Goal: Information Seeking & Learning: Understand process/instructions

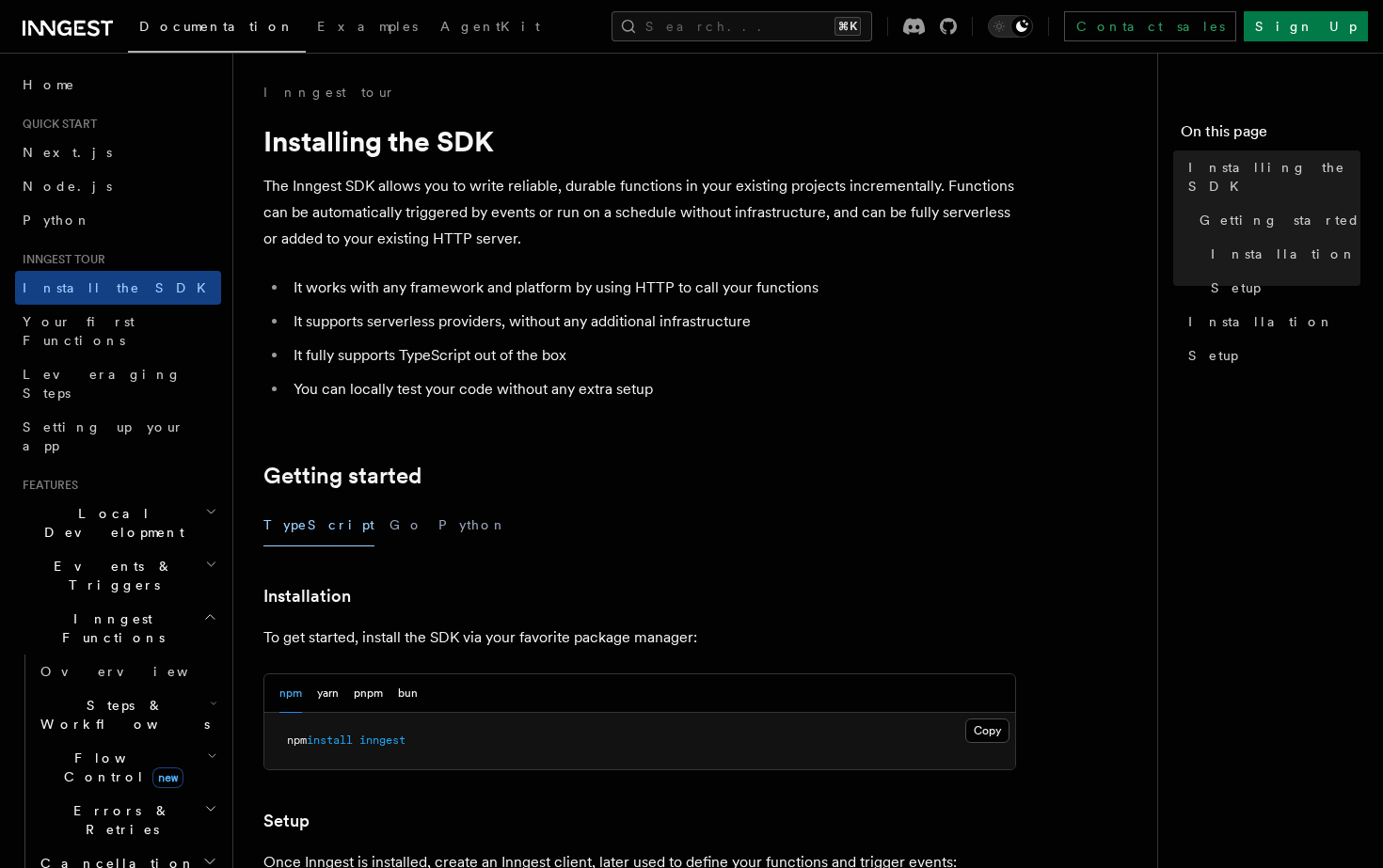
click at [121, 696] on span "Steps & Workflows" at bounding box center [121, 714] width 177 height 37
click at [125, 741] on link "Overview" at bounding box center [136, 757] width 170 height 33
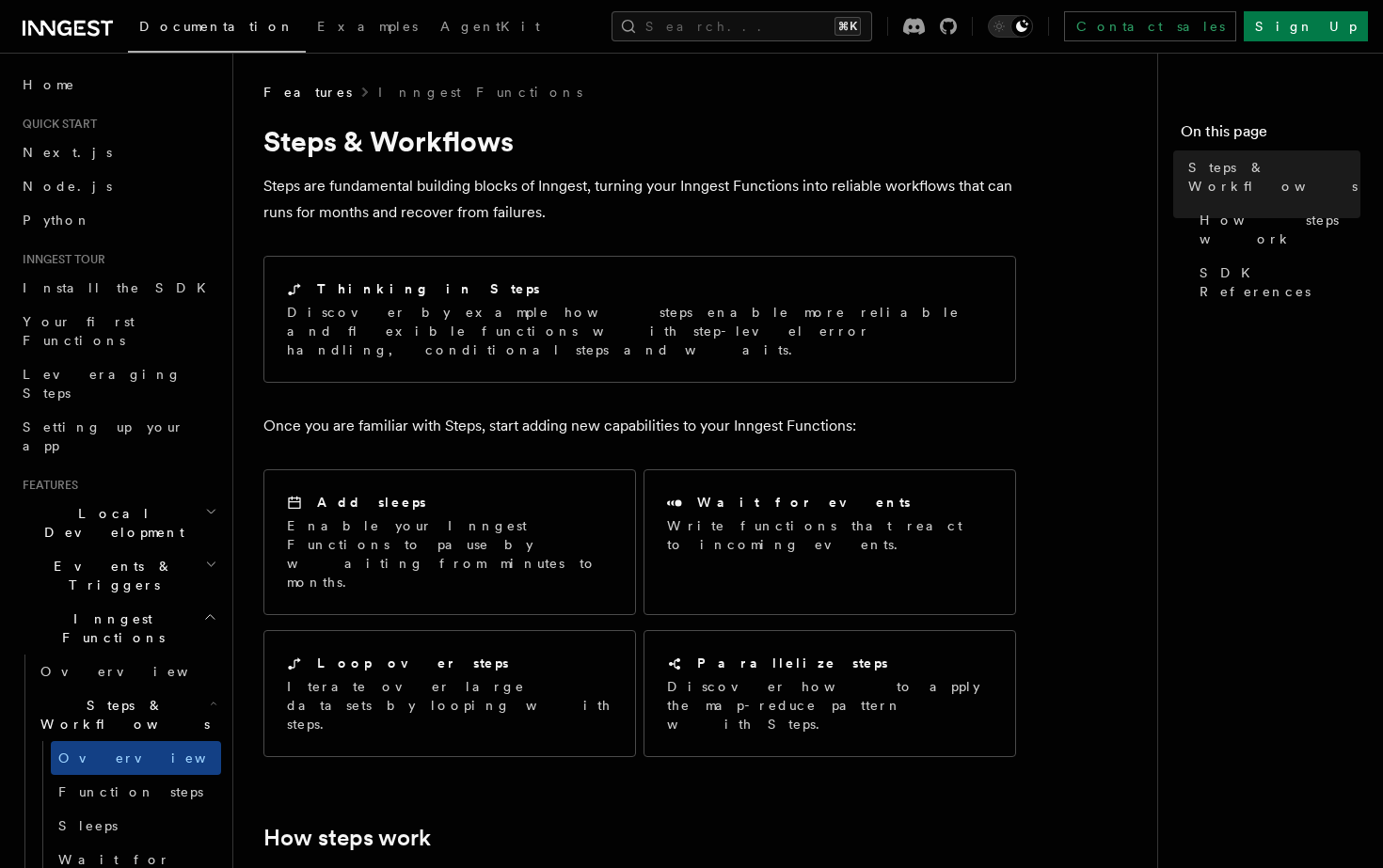
click at [419, 193] on p "Steps are fundamental building blocks of Inngest, turning your Inngest Function…" at bounding box center [639, 199] width 752 height 53
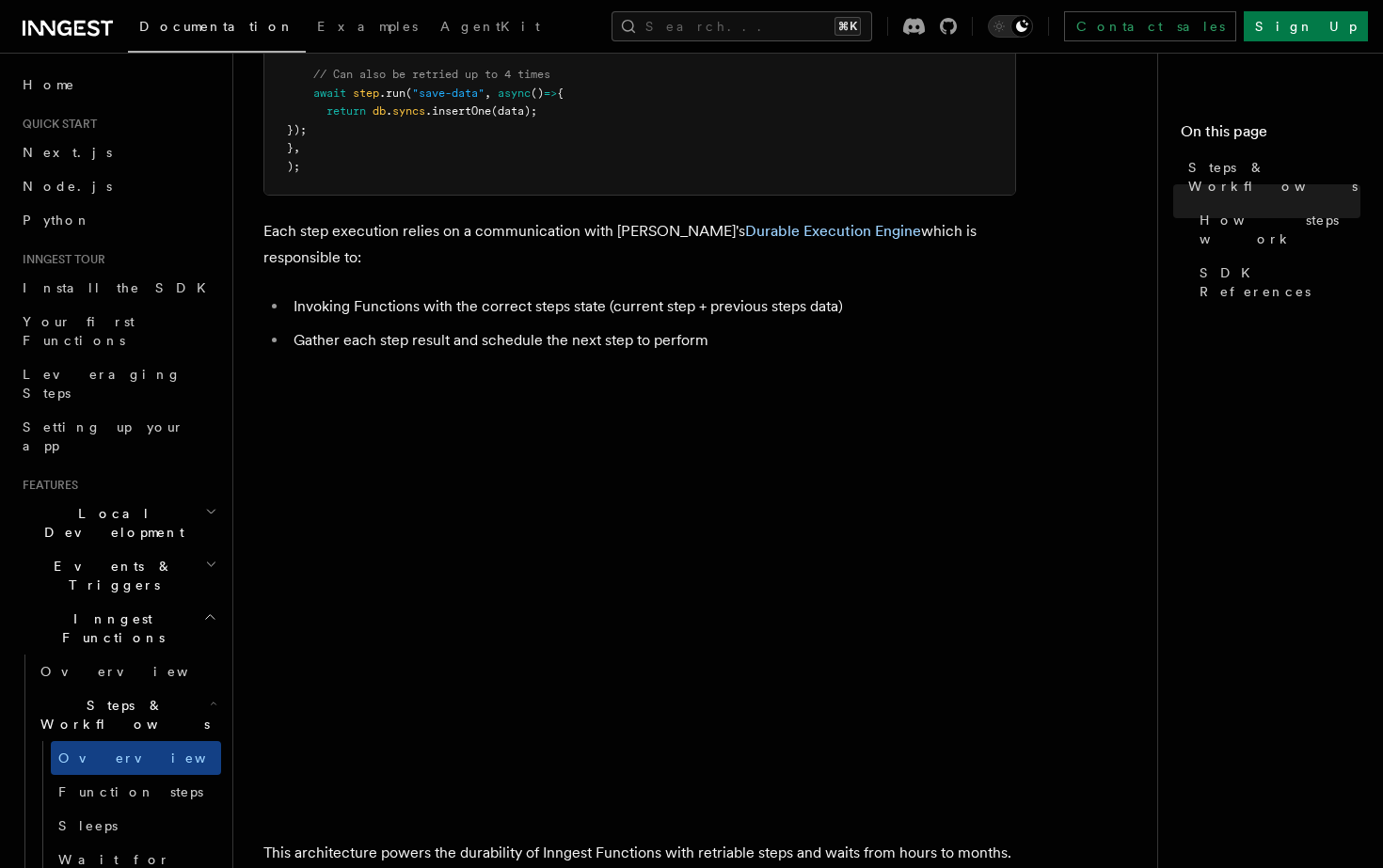
scroll to position [1878, 0]
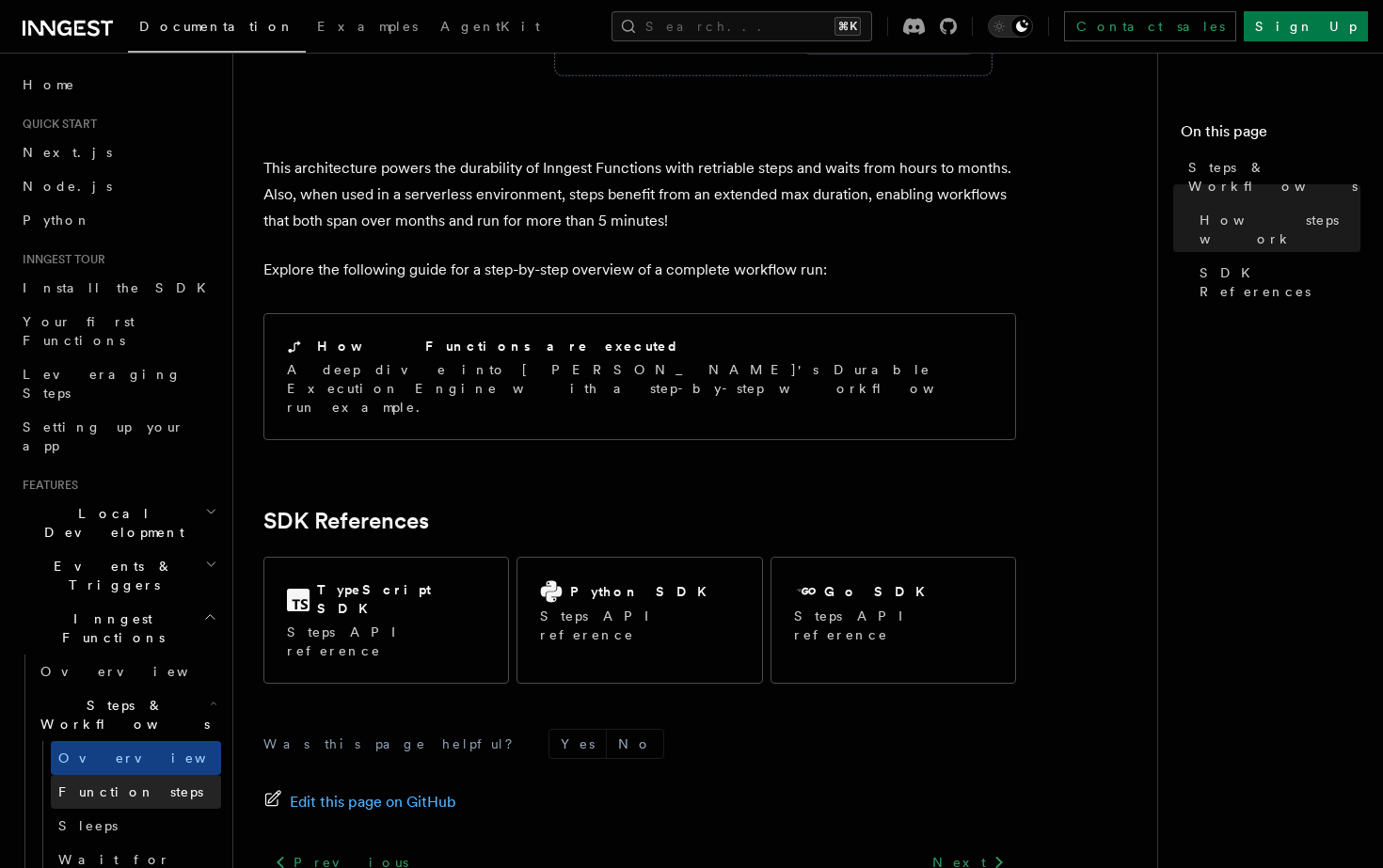
click at [111, 785] on span "Function steps" at bounding box center [130, 792] width 145 height 15
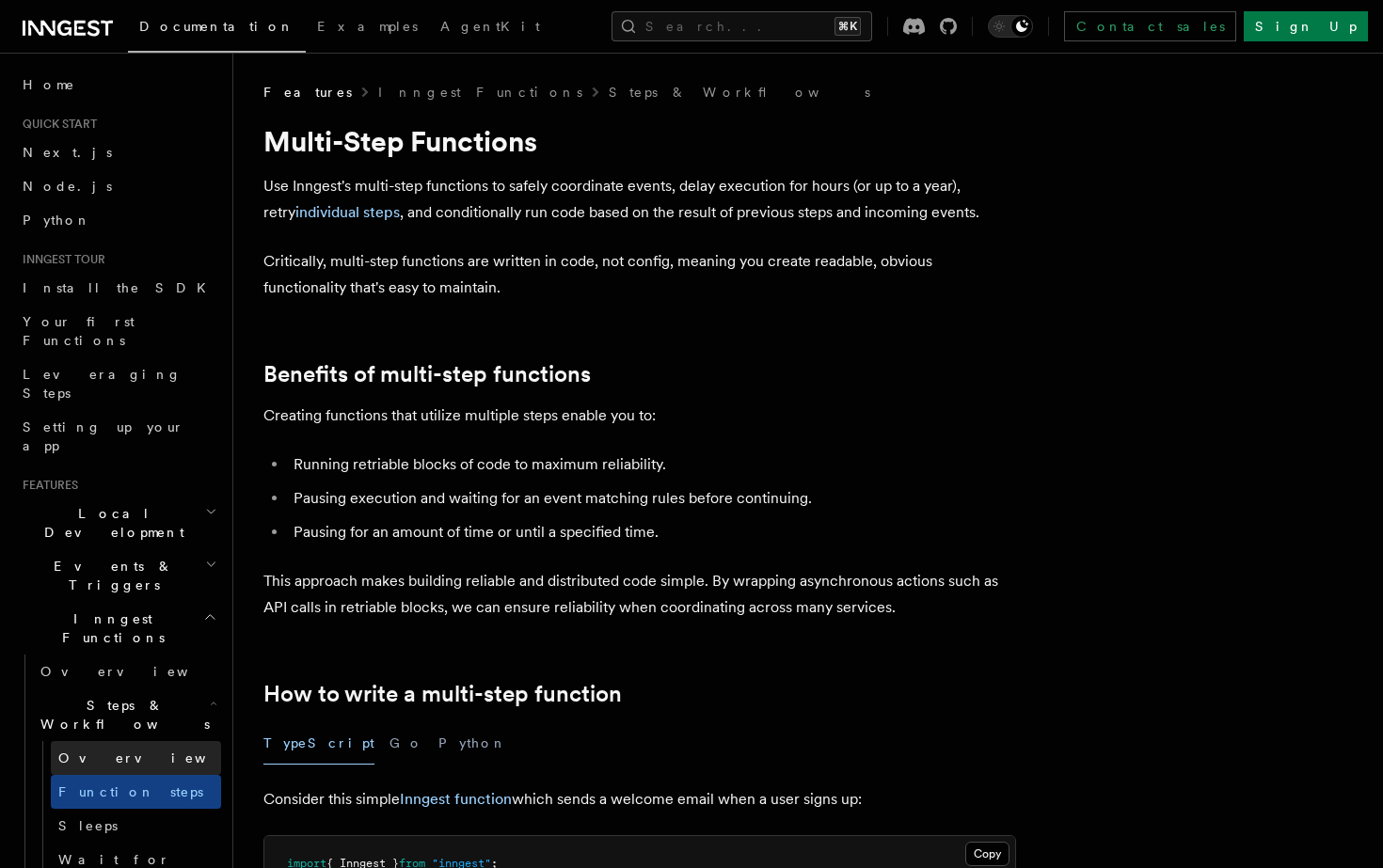
click at [108, 750] on span "Overview" at bounding box center [155, 758] width 193 height 15
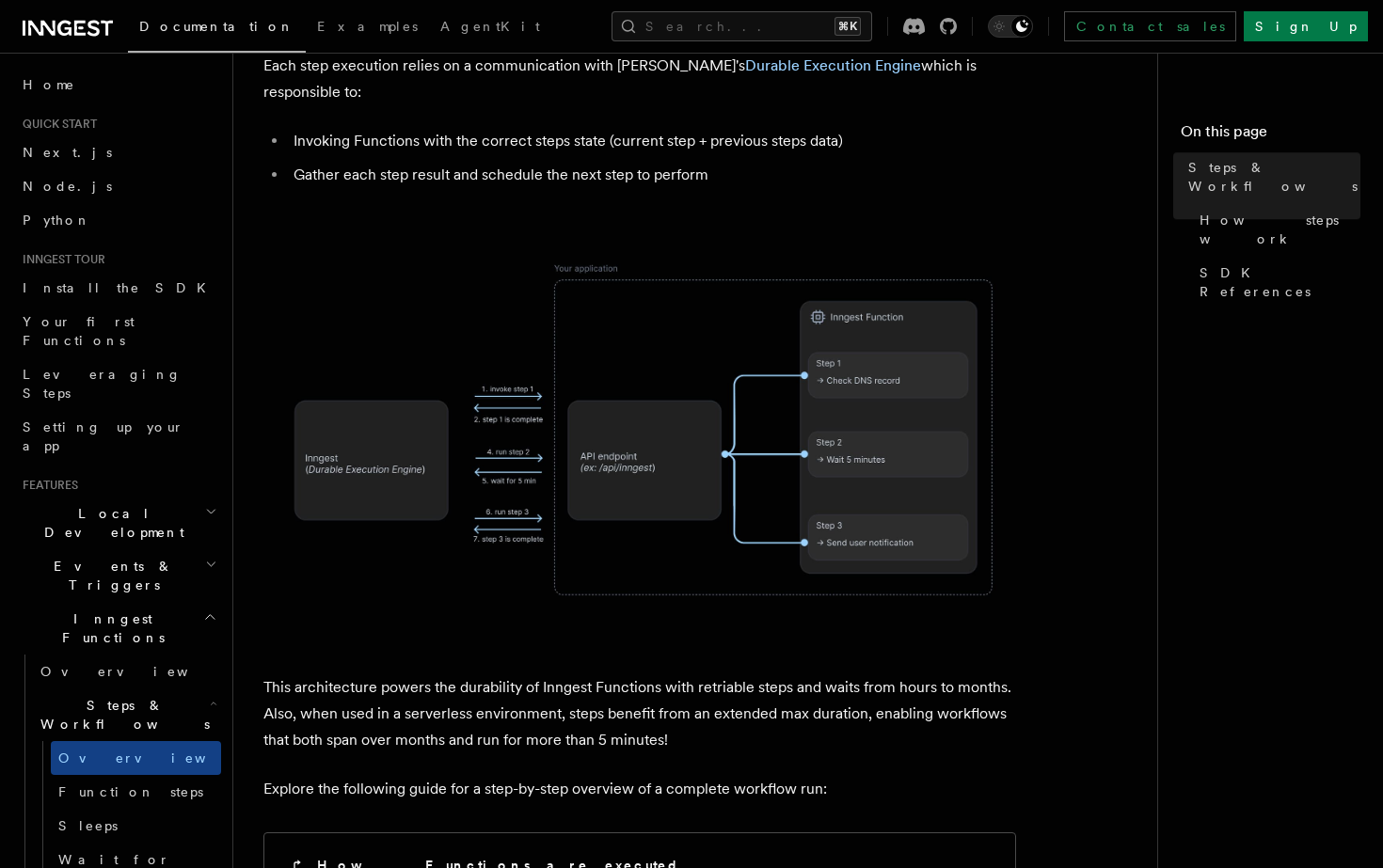
scroll to position [1878, 0]
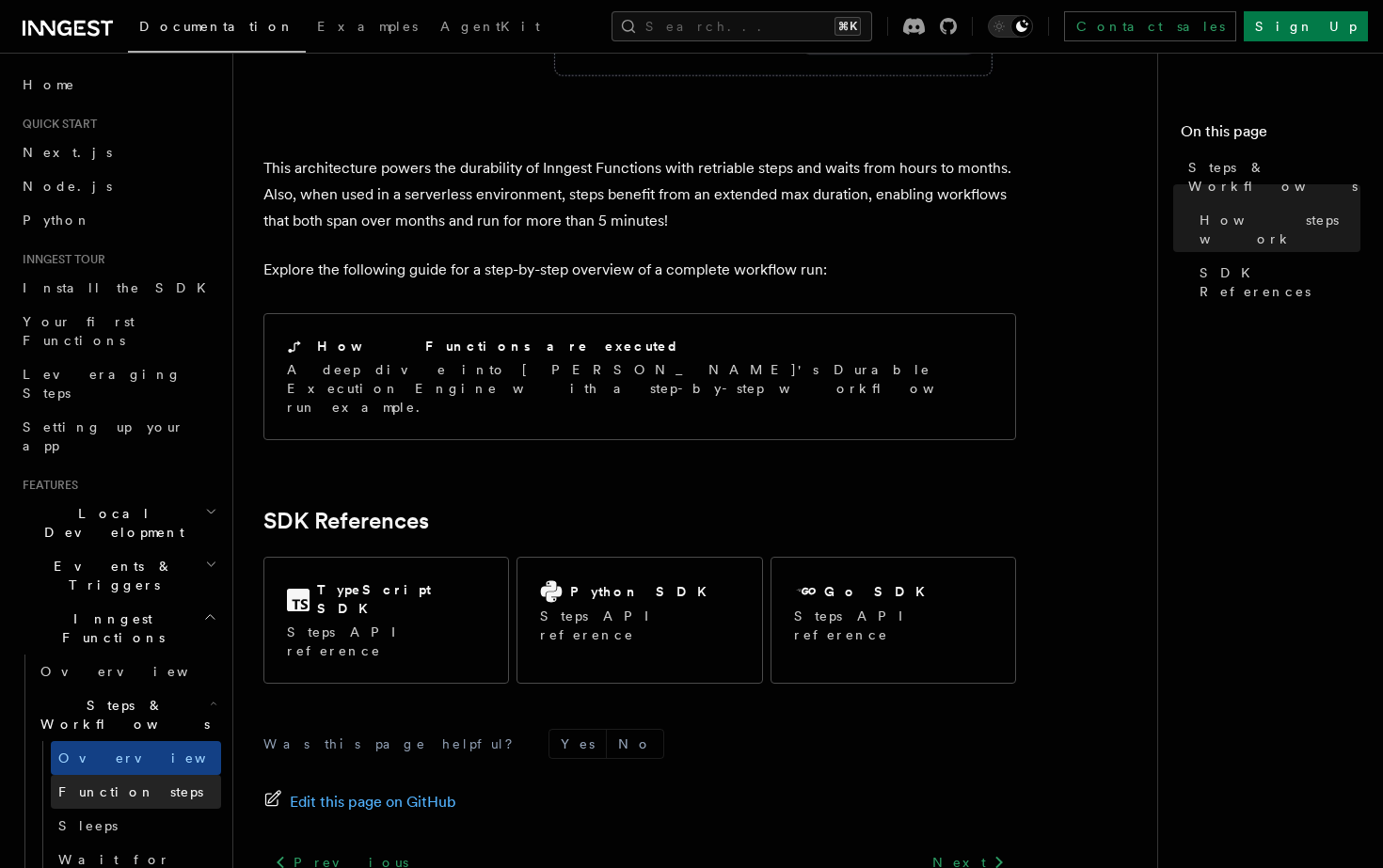
click at [99, 785] on span "Function steps" at bounding box center [130, 792] width 145 height 15
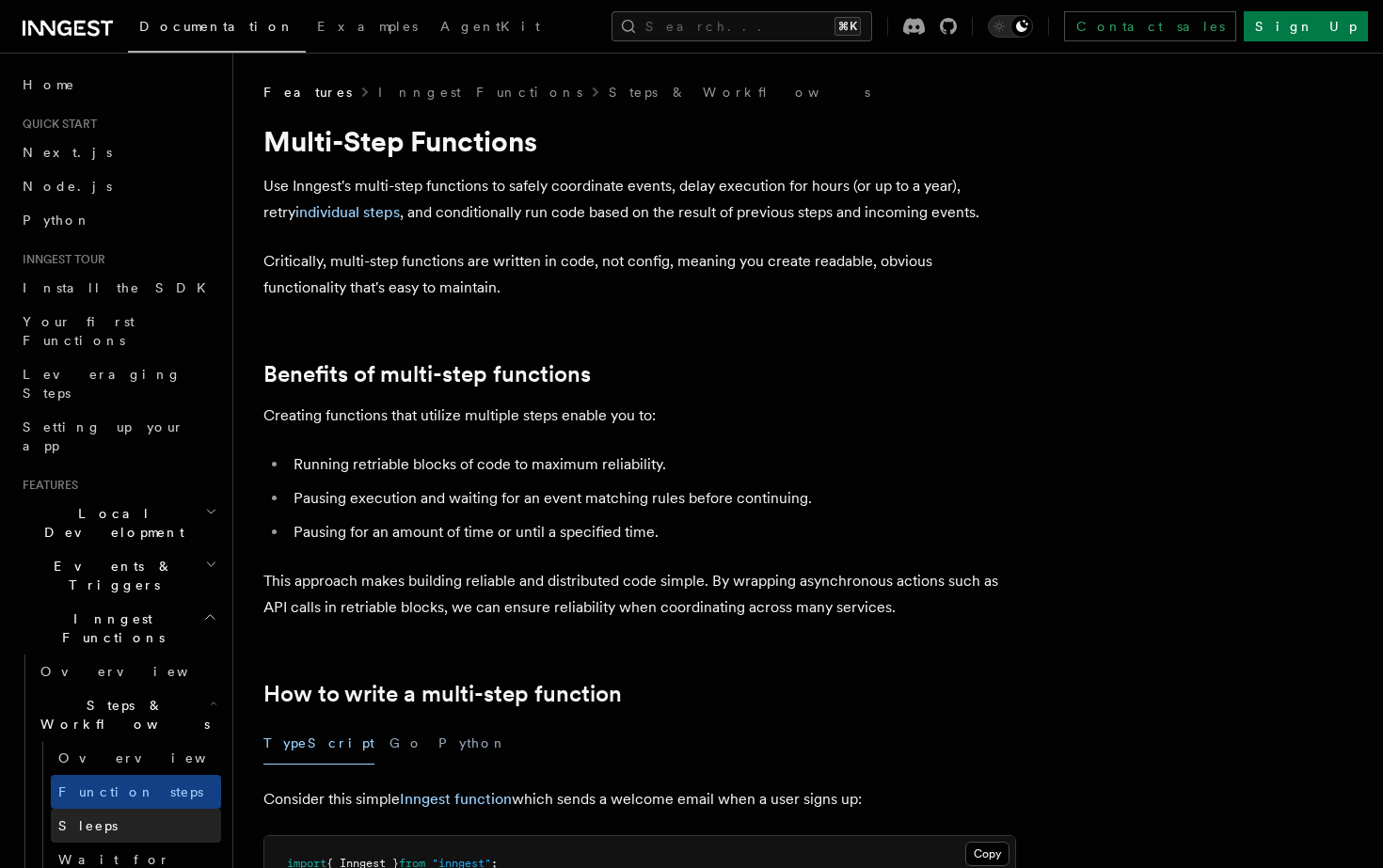
click at [116, 809] on link "Sleeps" at bounding box center [136, 825] width 170 height 33
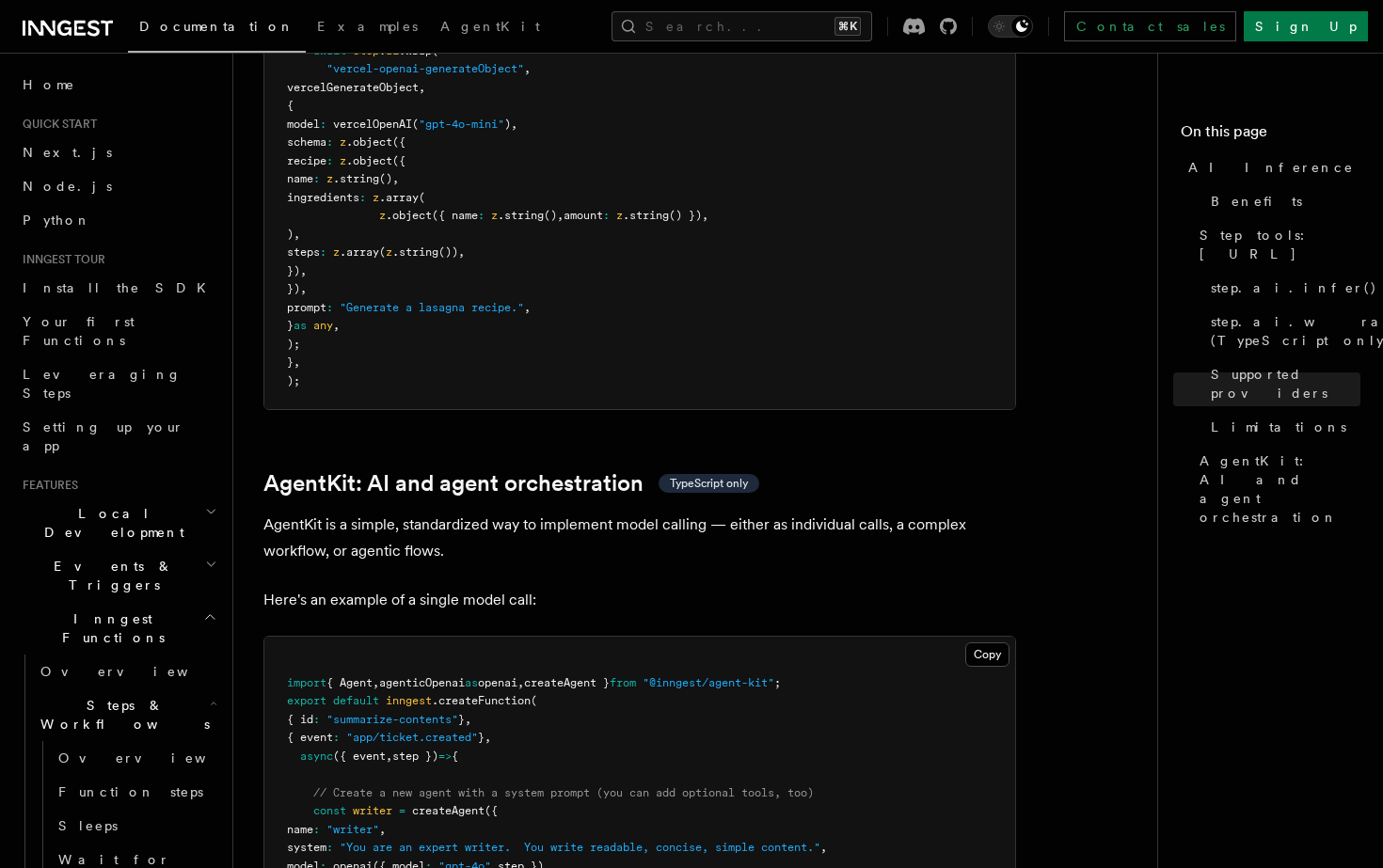
scroll to position [5664, 0]
